Goal: Obtain resource: Obtain resource

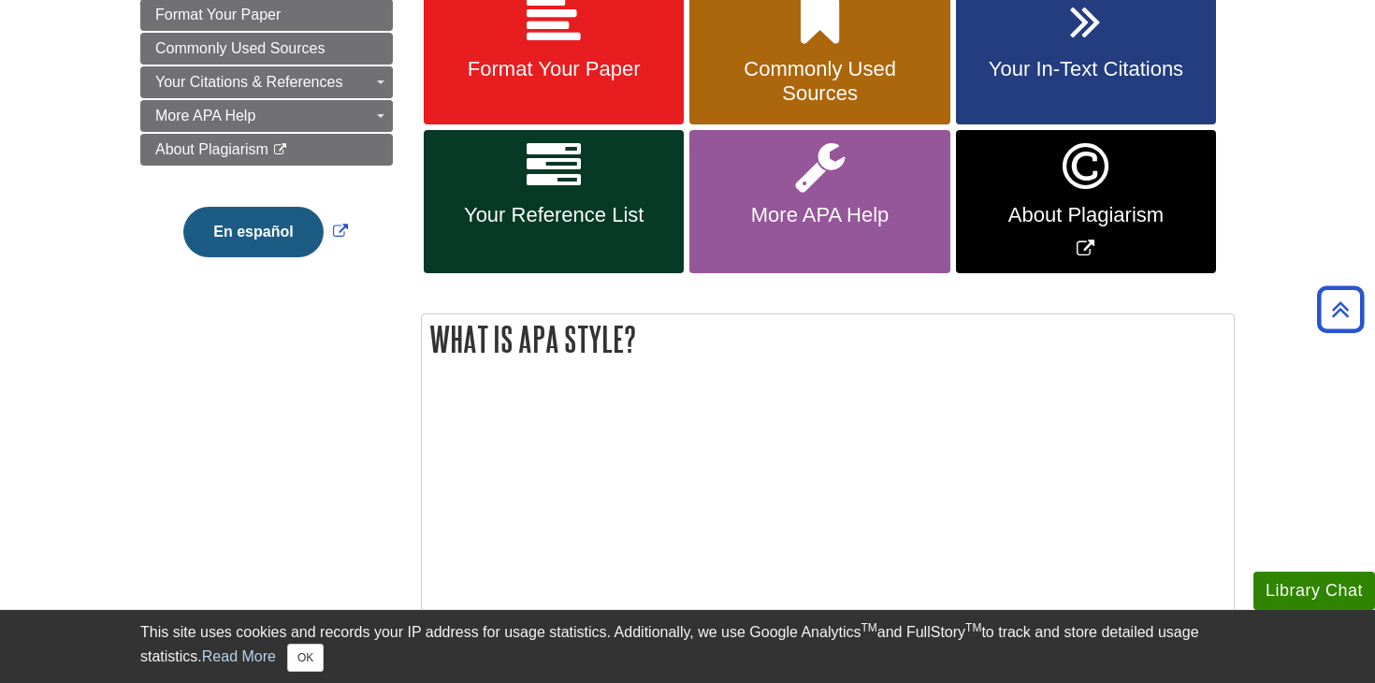
scroll to position [337, 0]
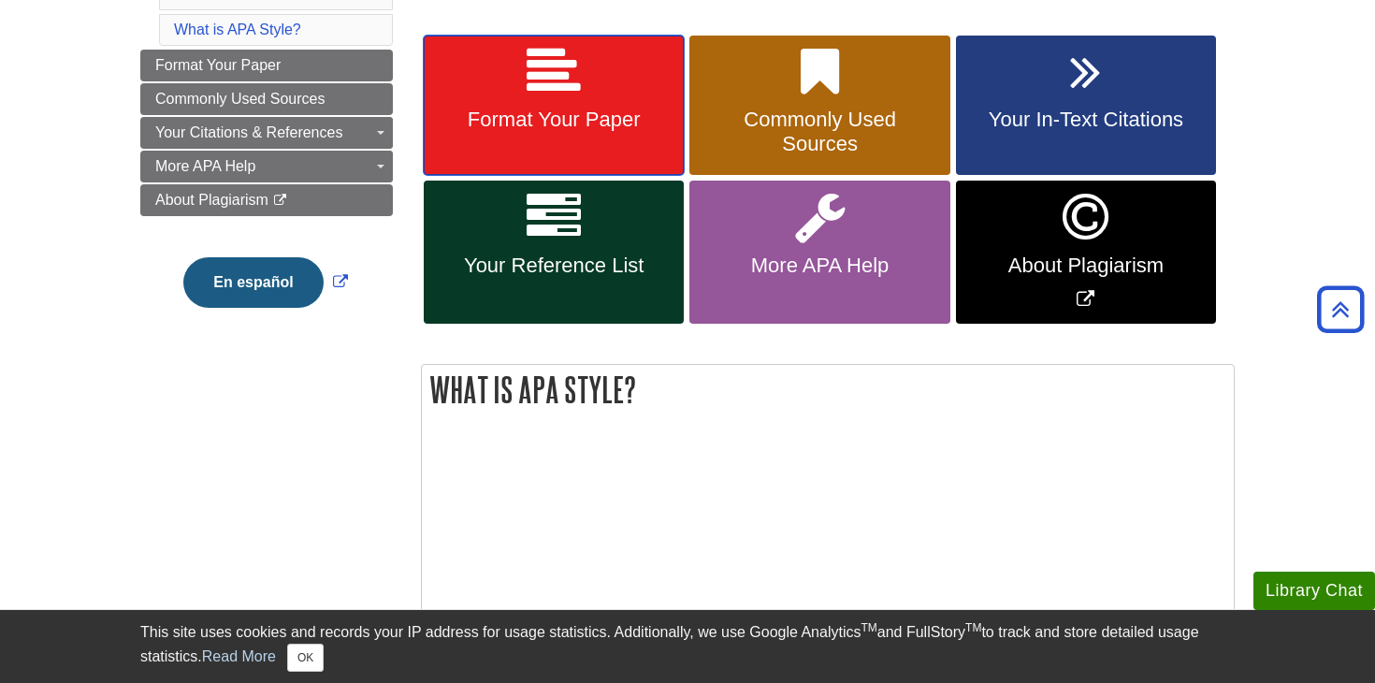
click at [556, 86] on icon at bounding box center [554, 72] width 54 height 54
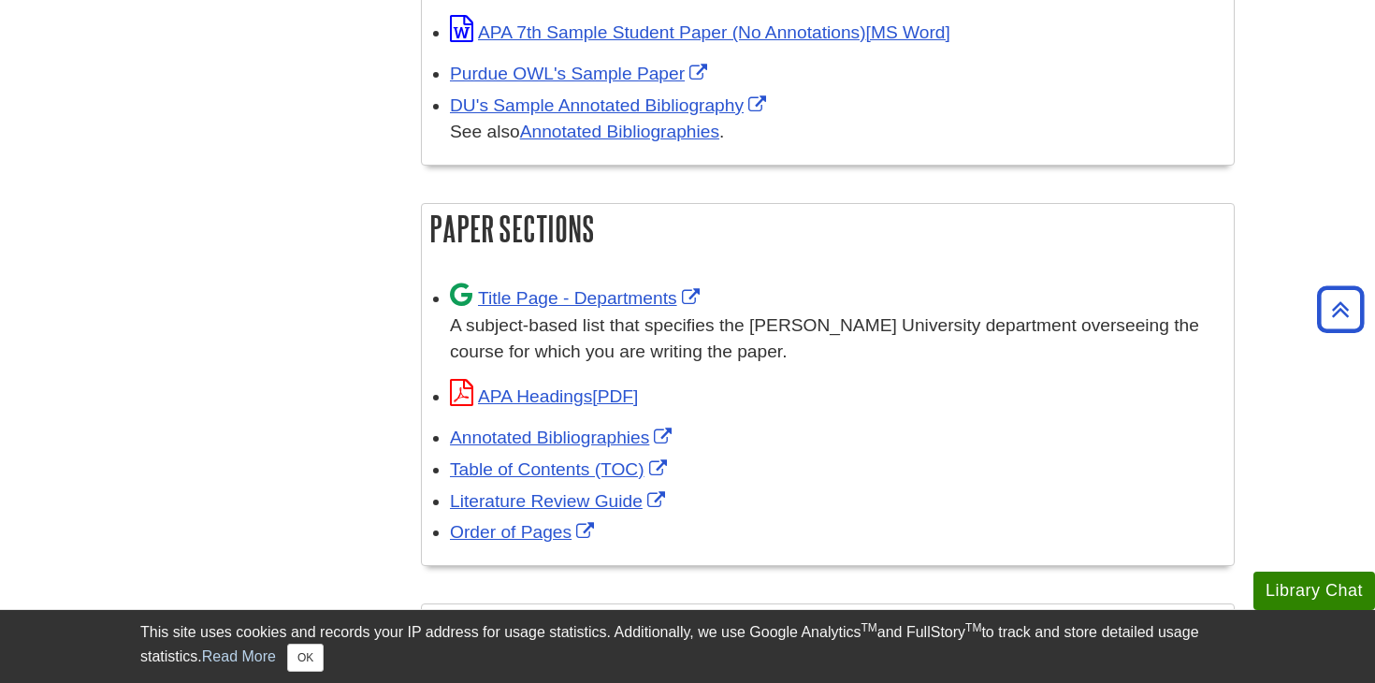
scroll to position [1087, 0]
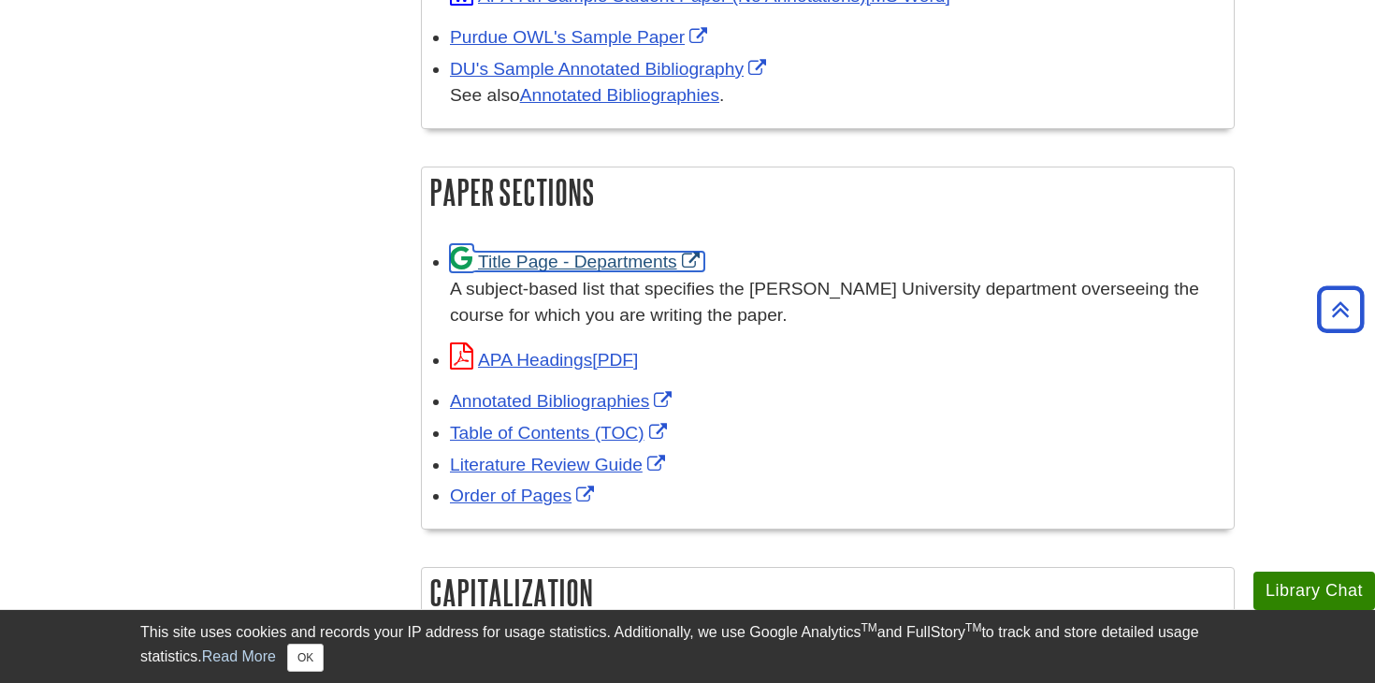
click at [580, 261] on link "Title Page - Departments" at bounding box center [577, 262] width 254 height 20
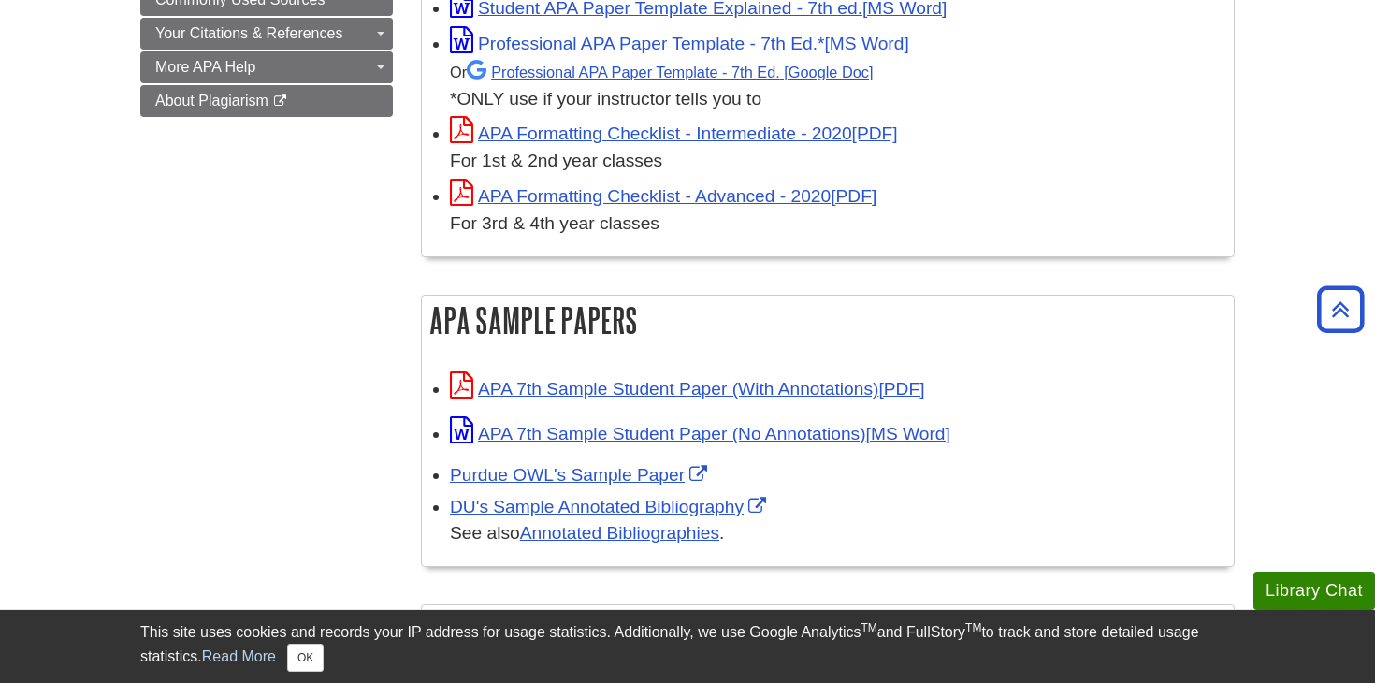
scroll to position [642, 0]
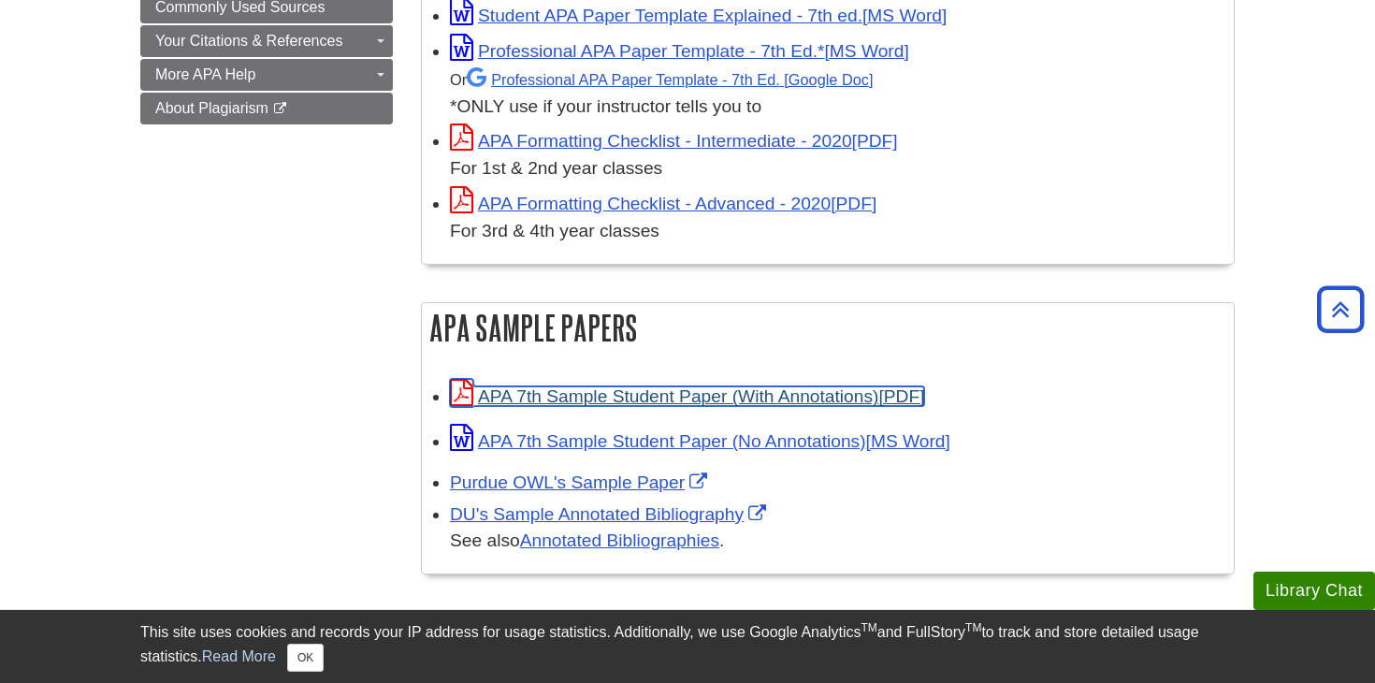
click at [752, 394] on link "APA 7th Sample Student Paper (With Annotations)" at bounding box center [687, 396] width 474 height 20
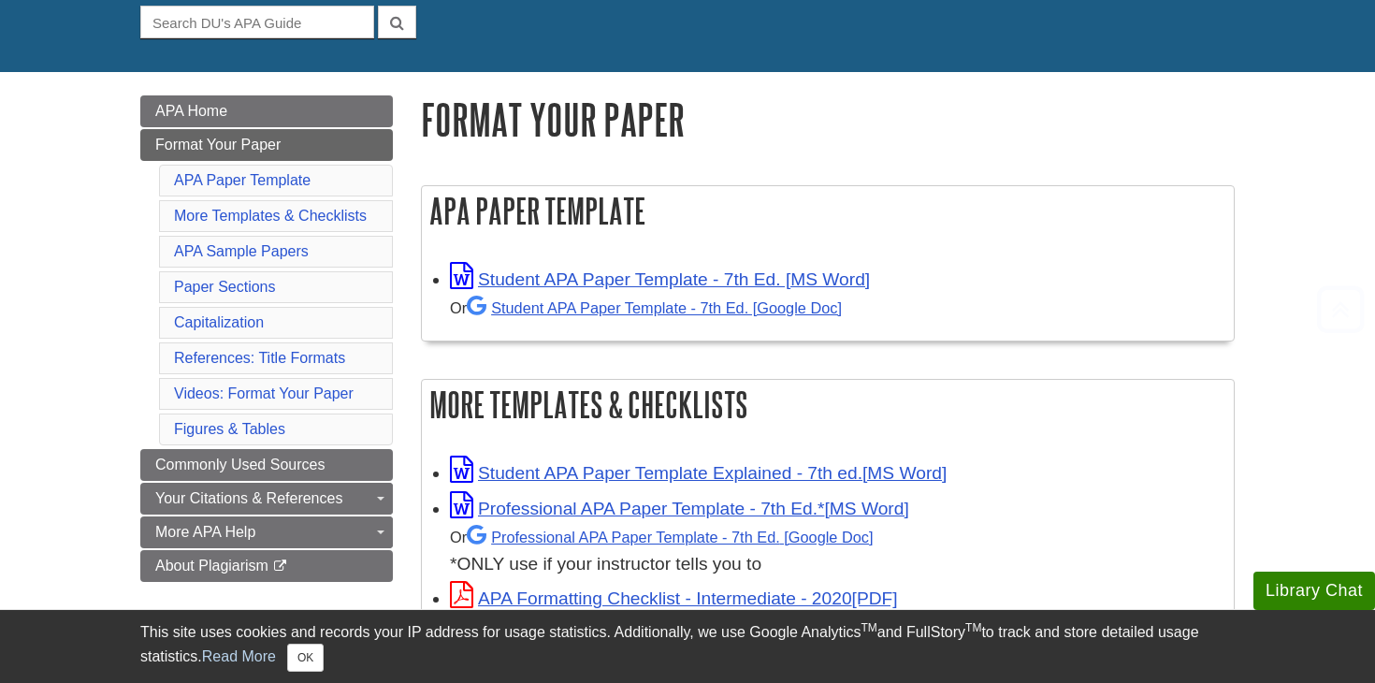
scroll to position [206, 0]
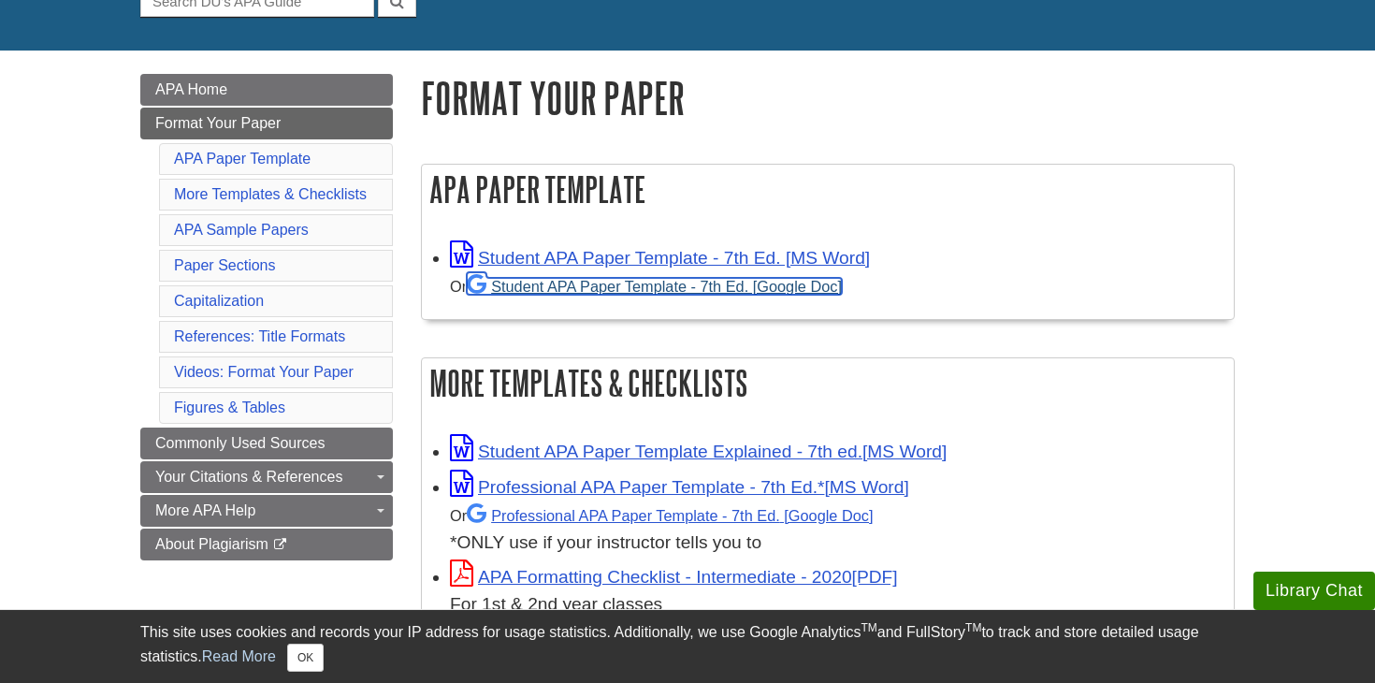
click at [704, 284] on link "Student APA Paper Template - 7th Ed. [Google Doc]" at bounding box center [654, 286] width 375 height 17
